Goal: Find specific page/section: Find specific page/section

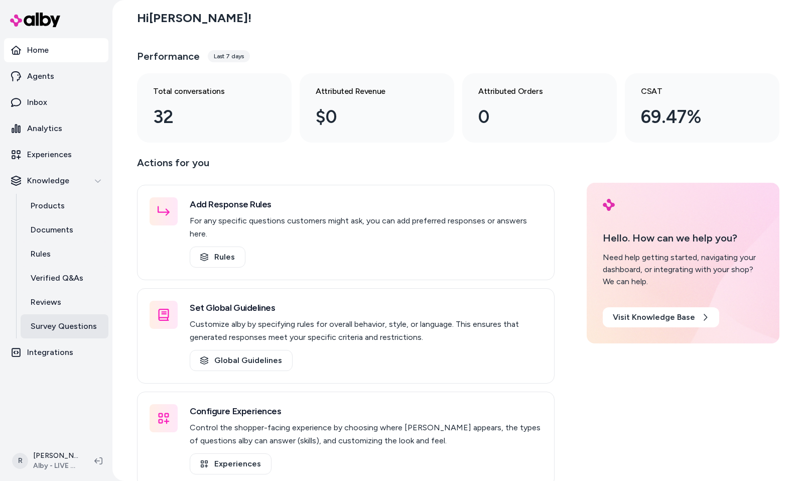
click at [52, 320] on p "Survey Questions" at bounding box center [64, 326] width 66 height 12
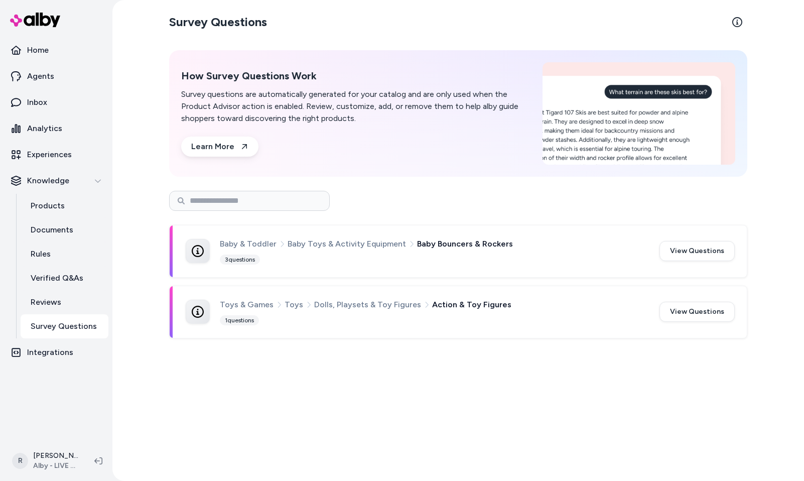
drag, startPoint x: 318, startPoint y: 351, endPoint x: 171, endPoint y: 223, distance: 194.8
click at [171, 223] on div "Survey Questions How Survey Questions Work Survey questions are automatically g…" at bounding box center [458, 240] width 642 height 481
click at [561, 241] on div "Baby & Toddler Baby Toys & Activity Equipment Baby Bouncers & Rockers" at bounding box center [433, 243] width 427 height 13
click at [705, 249] on button "View Questions" at bounding box center [696, 251] width 75 height 20
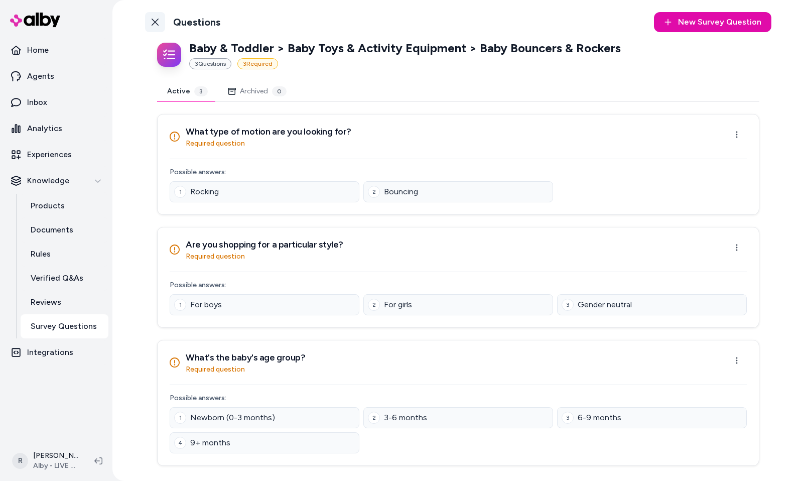
click at [151, 20] on icon at bounding box center [155, 22] width 8 height 8
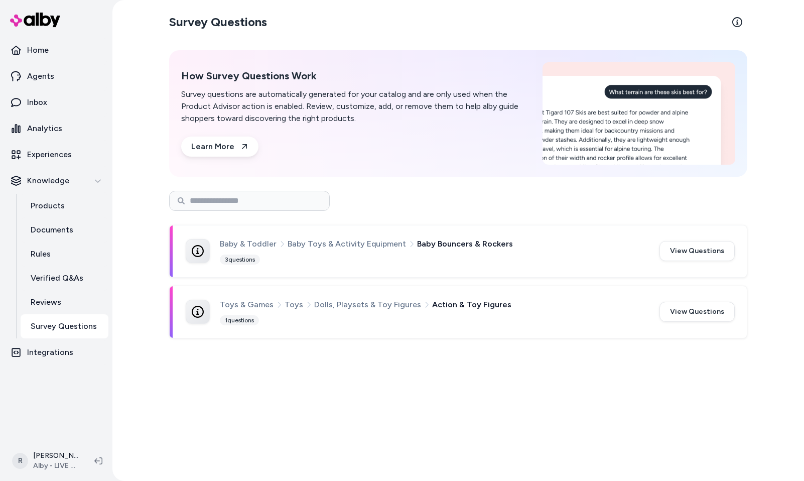
click at [347, 262] on div "Baby & Toddler Baby Toys & Activity Equipment Baby Bouncers & Rockers 3 questio…" at bounding box center [433, 251] width 427 height 28
click at [686, 250] on button "View Questions" at bounding box center [696, 251] width 75 height 20
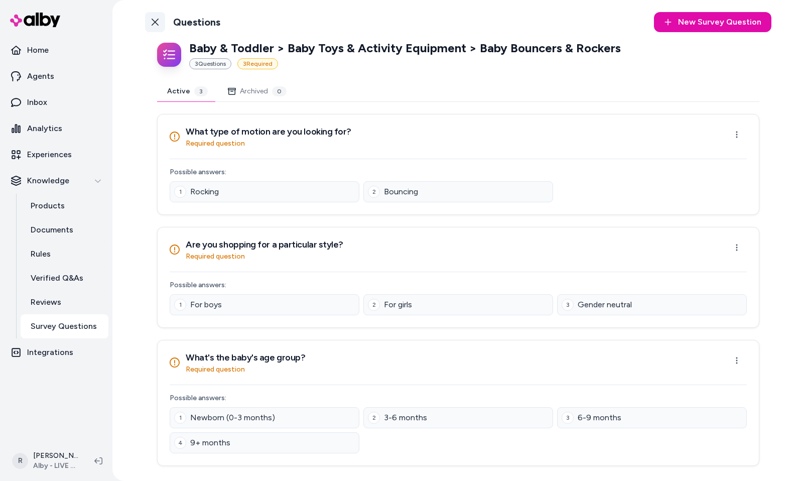
click at [162, 25] on link "Back to Categories" at bounding box center [155, 22] width 20 height 20
